Goal: Navigation & Orientation: Find specific page/section

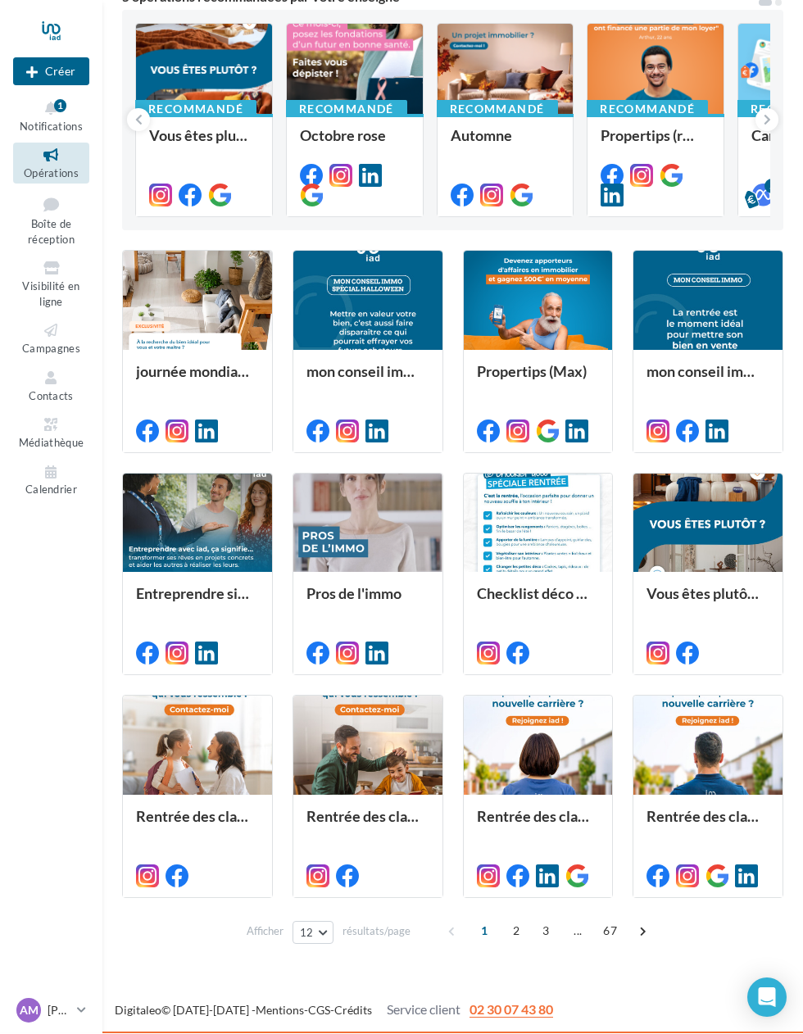
scroll to position [165, 0]
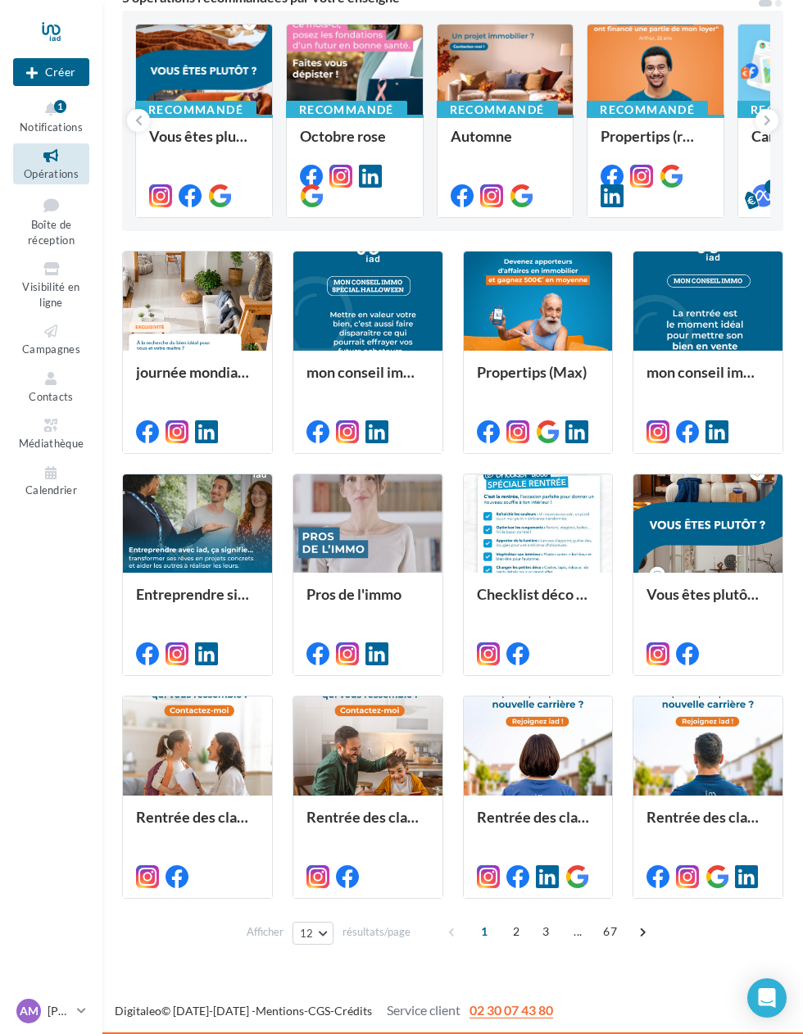
click at [47, 120] on span "Notifications" at bounding box center [51, 126] width 63 height 13
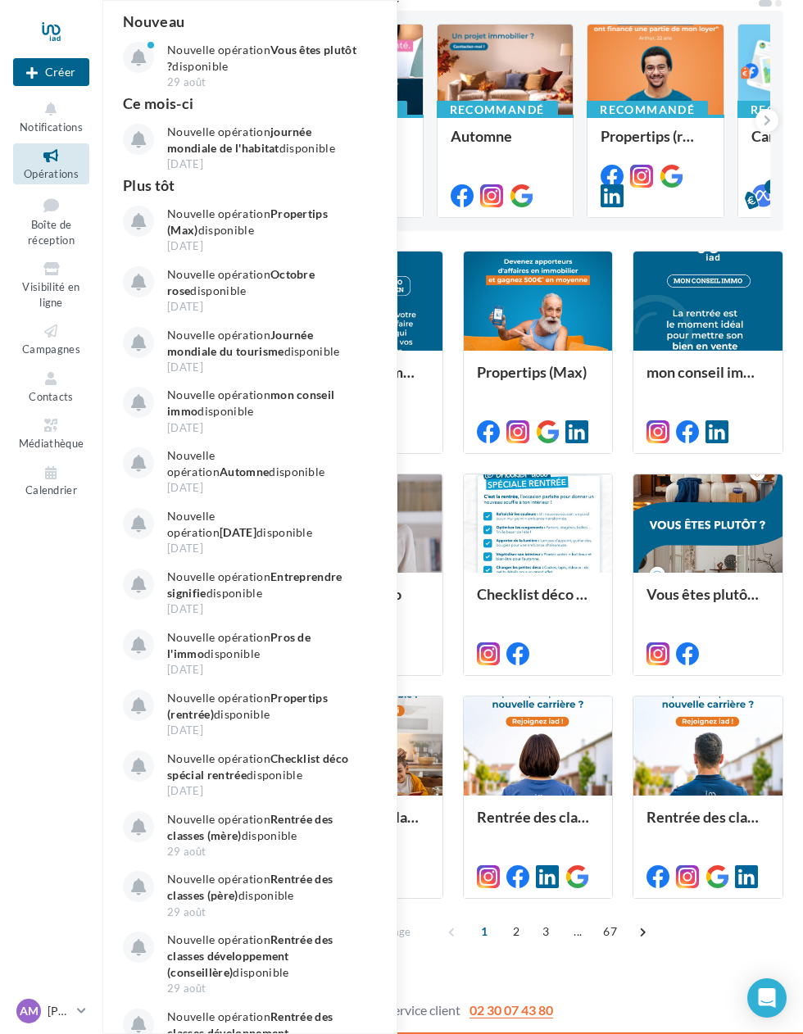
click at [41, 205] on icon at bounding box center [51, 205] width 66 height 22
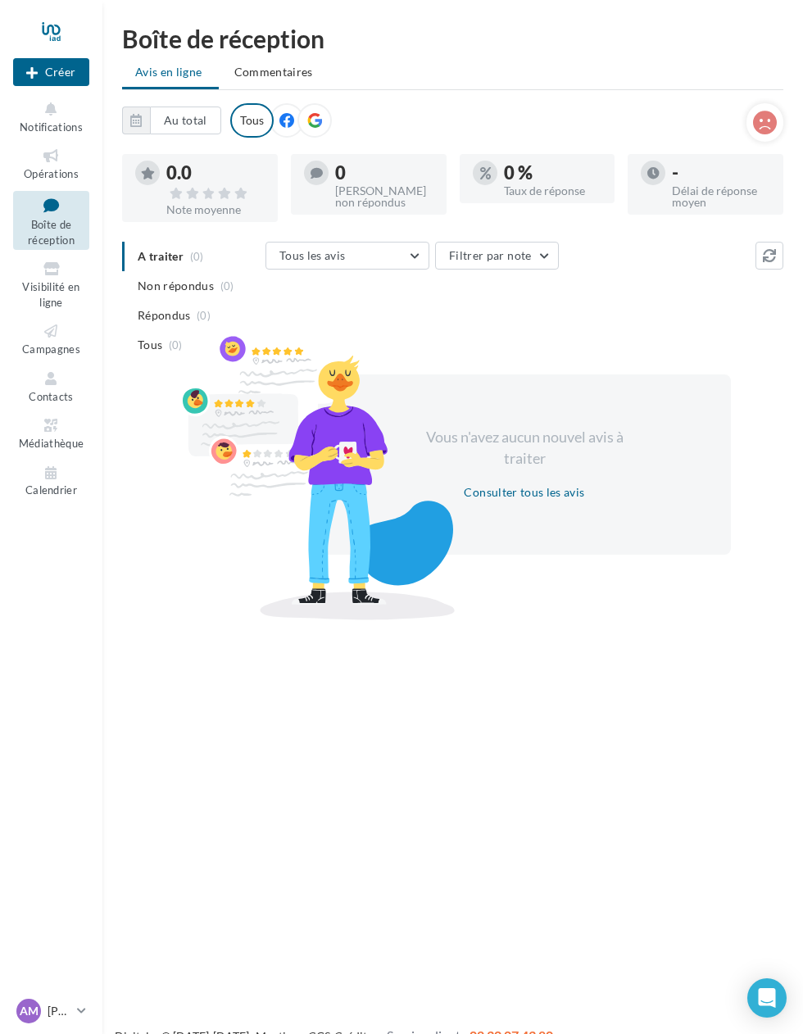
click at [41, 282] on span "Visibilité en ligne" at bounding box center [50, 294] width 57 height 29
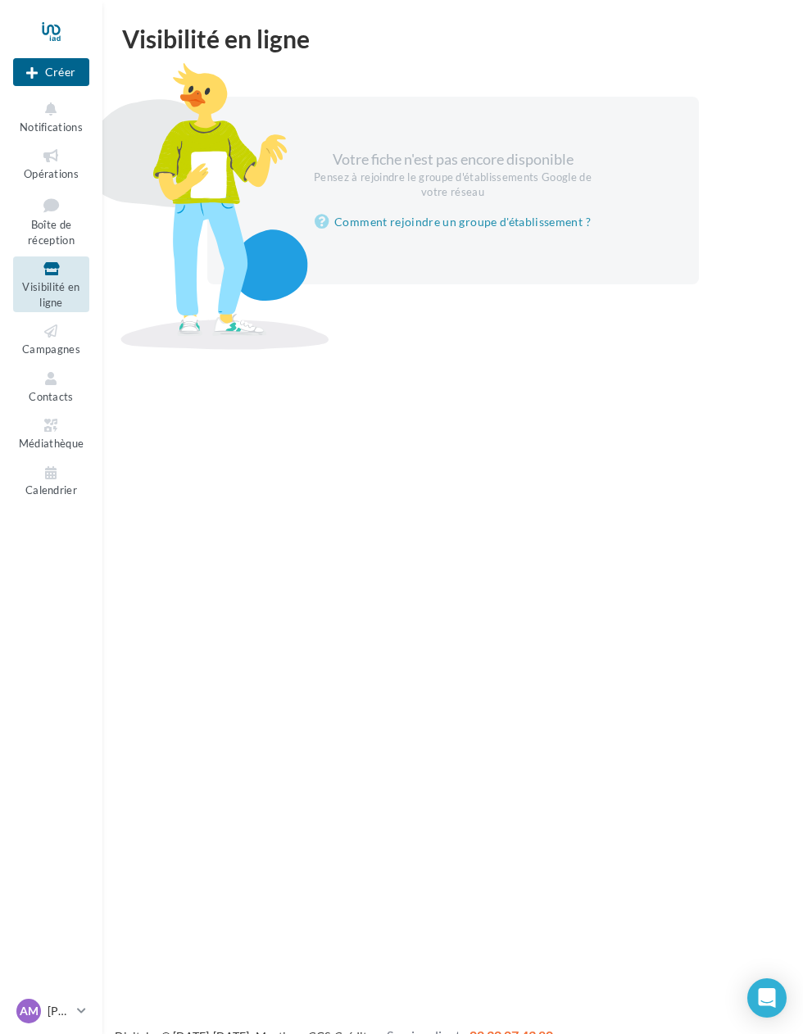
click at [64, 484] on span "Calendrier" at bounding box center [51, 490] width 52 height 13
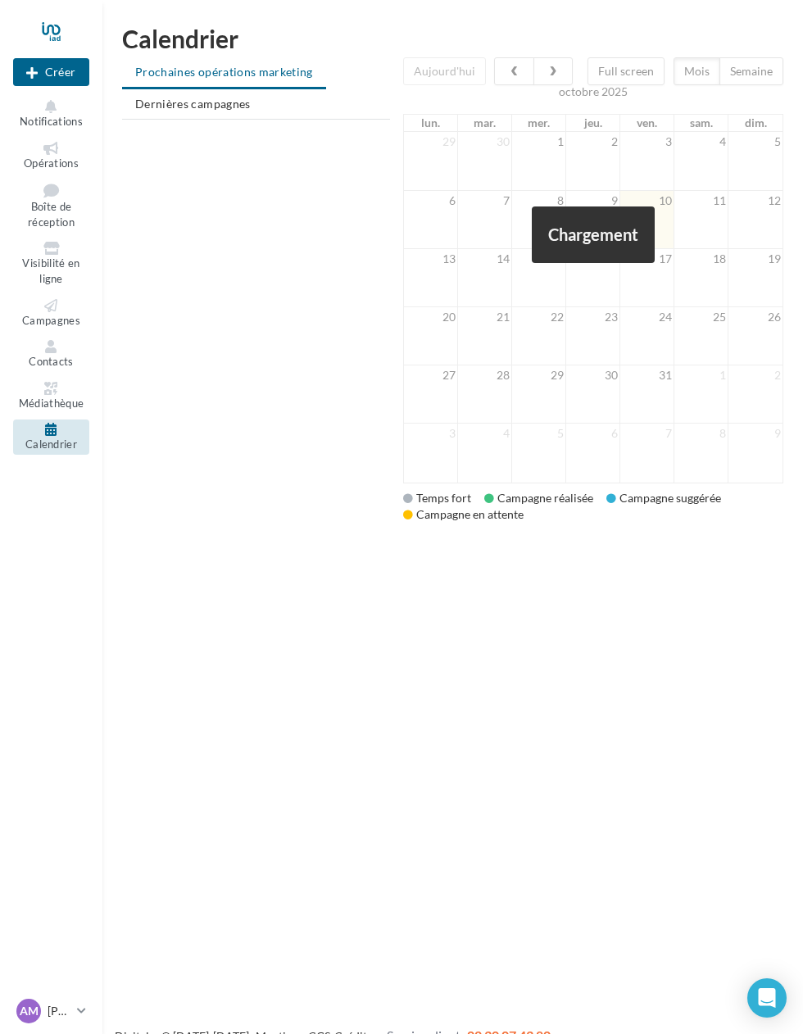
click at [47, 27] on div at bounding box center [51, 31] width 76 height 41
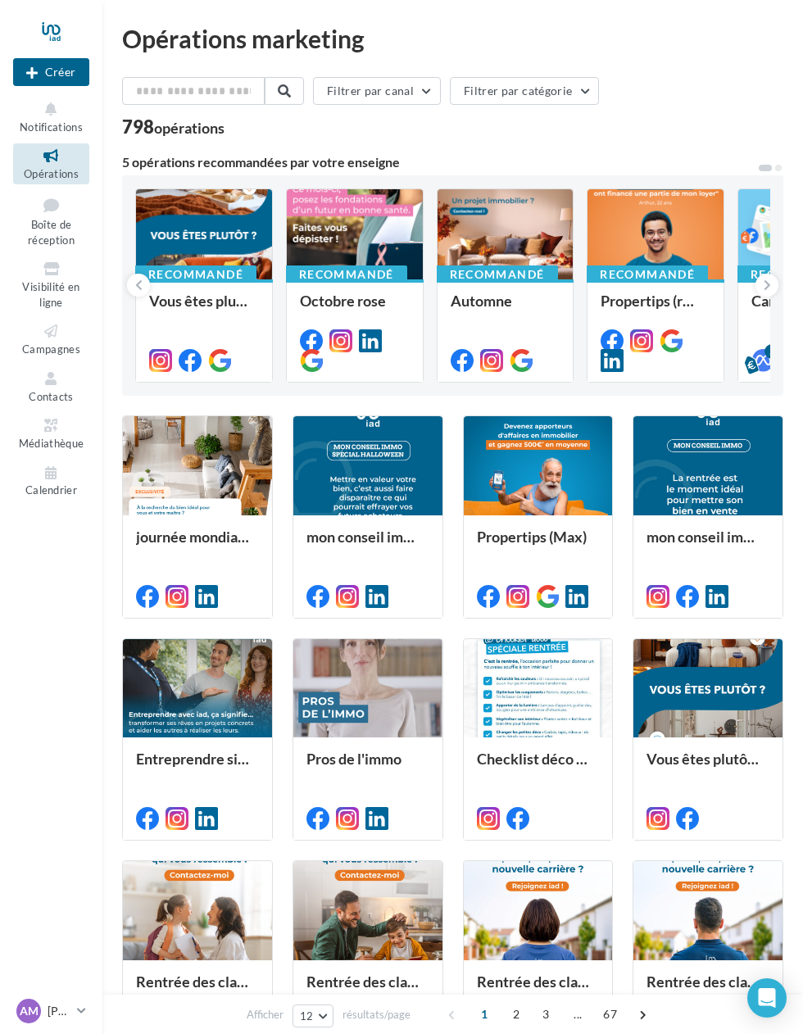
click at [40, 370] on icon at bounding box center [51, 378] width 66 height 19
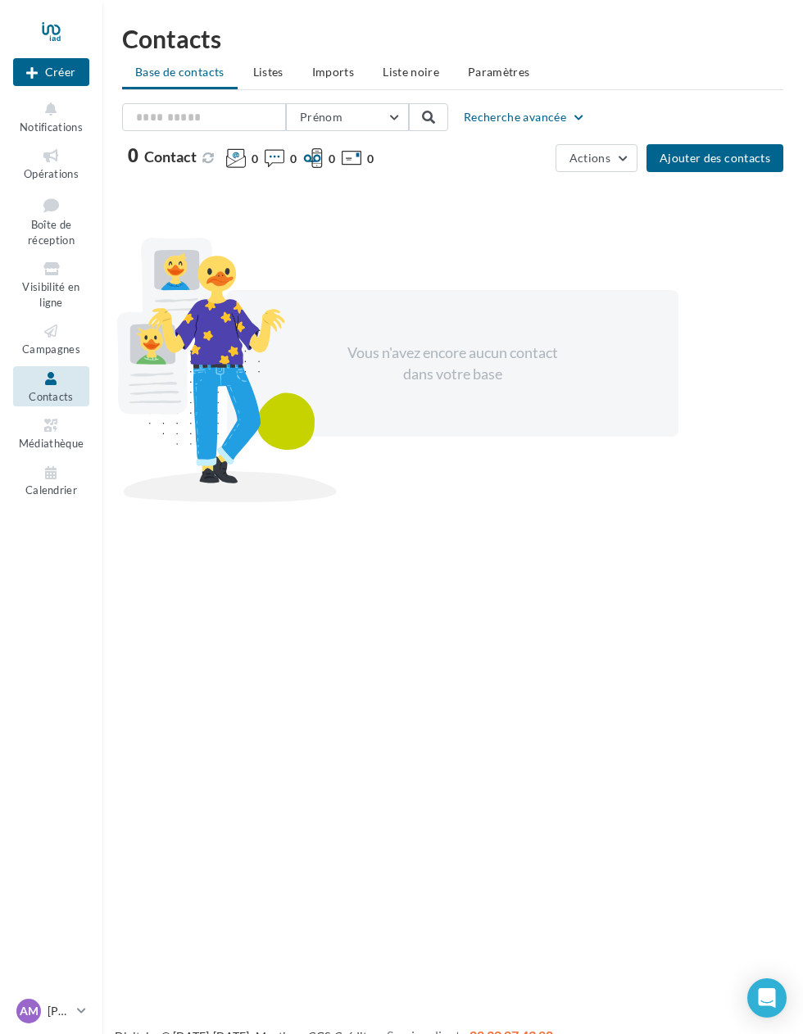
click at [38, 124] on span "Notifications" at bounding box center [51, 126] width 63 height 13
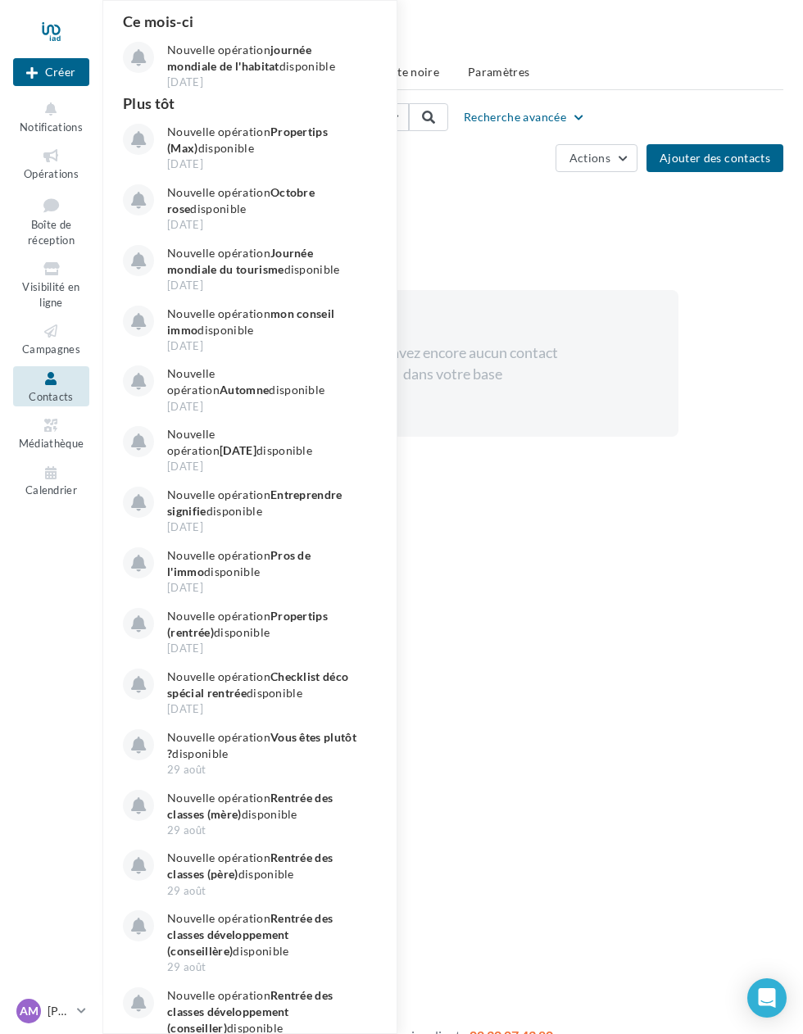
click at [0, 57] on nav "Nouvelle campagne Créer Notifications Ce mois-ci Nouvelle opération journée mon…" at bounding box center [51, 517] width 102 height 1034
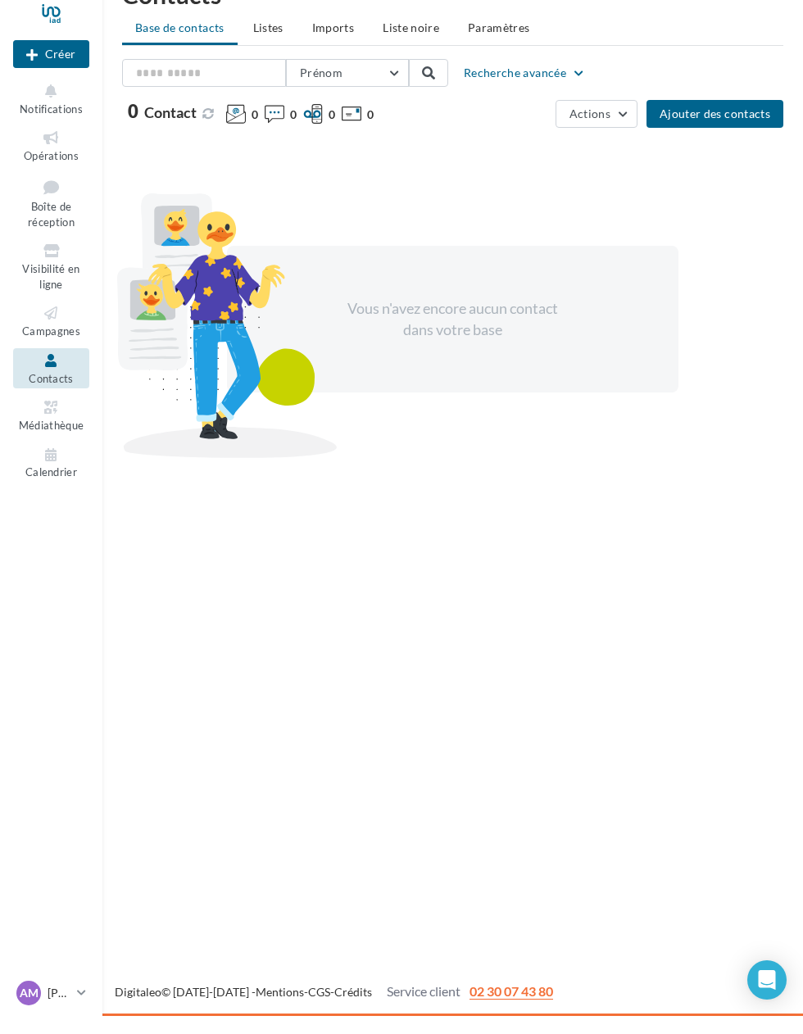
scroll to position [25, 0]
